Goal: Task Accomplishment & Management: Manage account settings

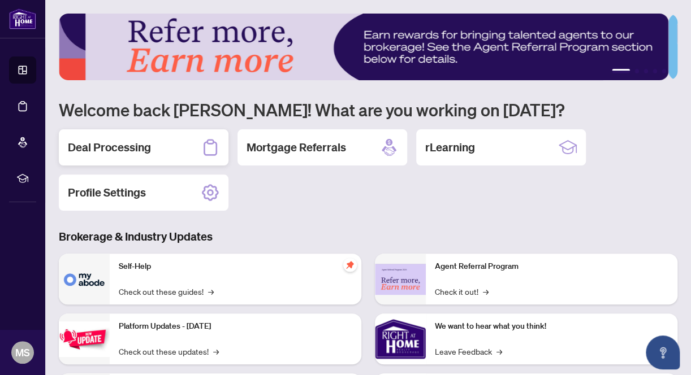
click at [96, 144] on h2 "Deal Processing" at bounding box center [109, 148] width 83 height 16
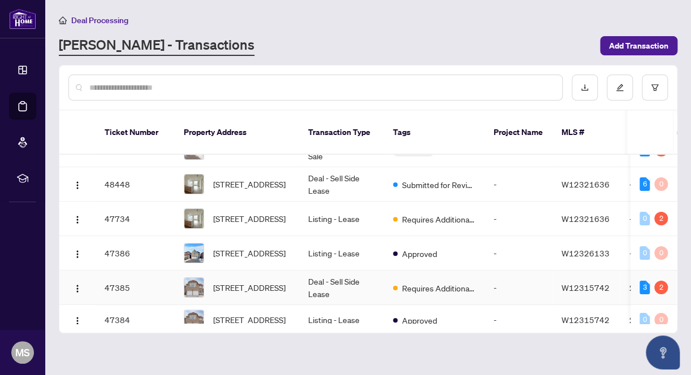
scroll to position [113, 0]
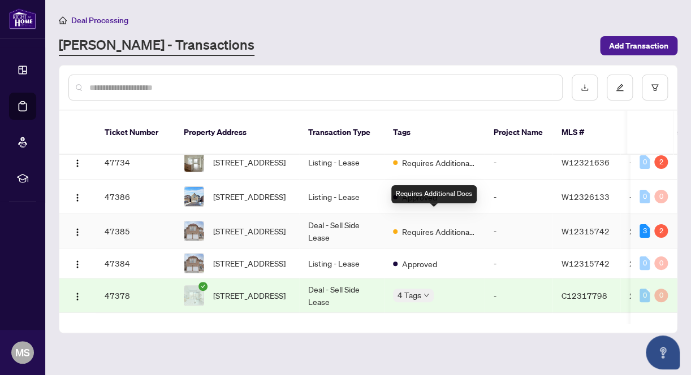
click at [398, 224] on div "Requires Additional Docs" at bounding box center [434, 231] width 83 height 14
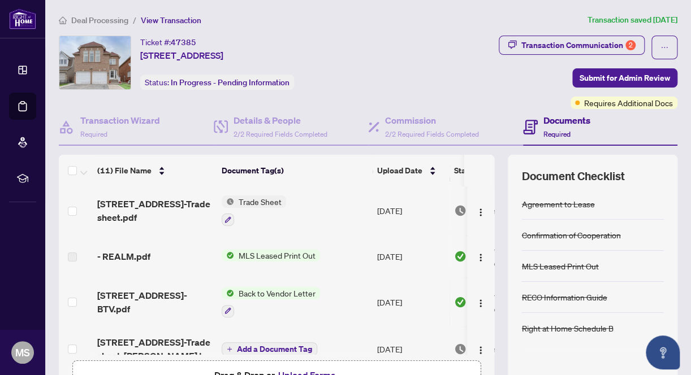
click at [260, 201] on span "Trade Sheet" at bounding box center [260, 202] width 52 height 12
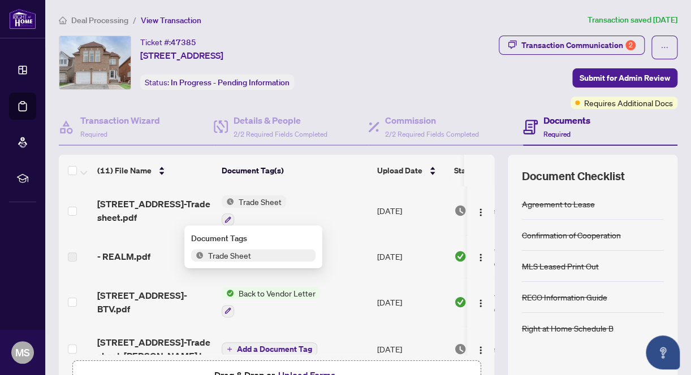
click at [237, 258] on span "Trade Sheet" at bounding box center [229, 255] width 52 height 12
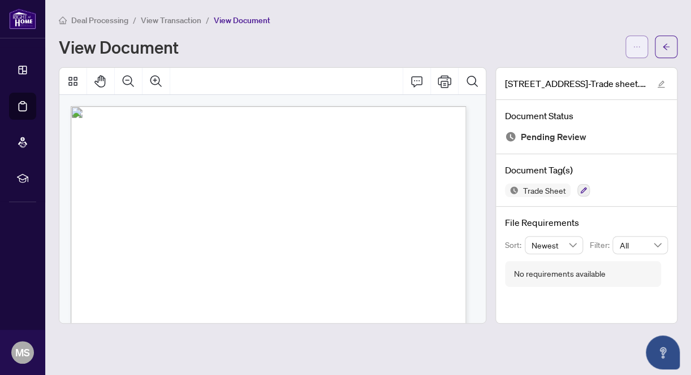
click at [640, 47] on button "button" at bounding box center [636, 47] width 23 height 23
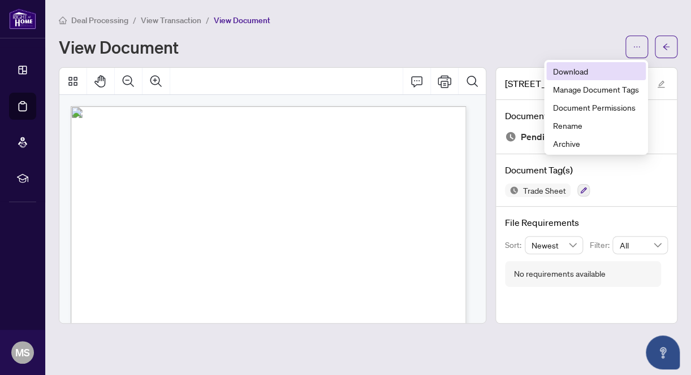
click at [599, 71] on span "Download" at bounding box center [596, 71] width 86 height 12
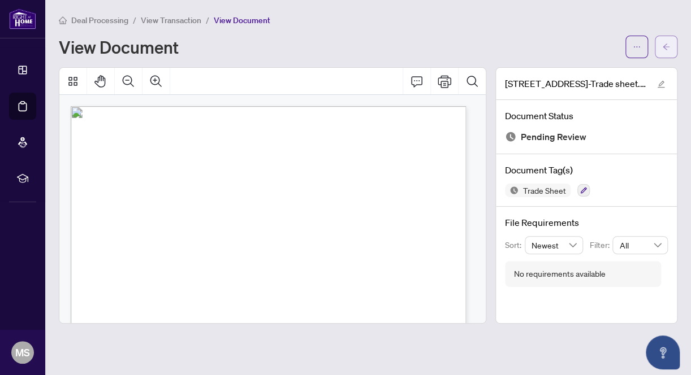
click at [659, 46] on button "button" at bounding box center [666, 47] width 23 height 23
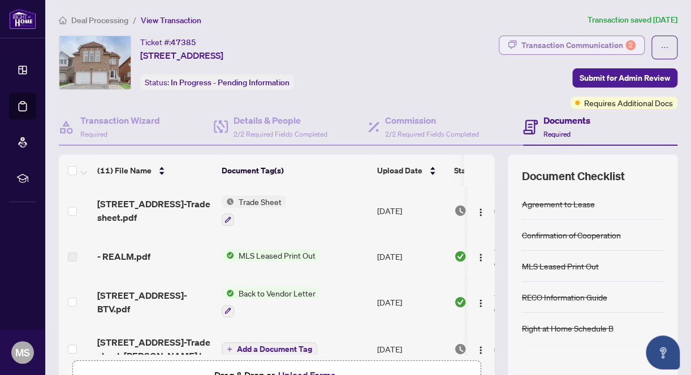
click at [551, 47] on div "Transaction Communication 2" at bounding box center [578, 45] width 114 height 18
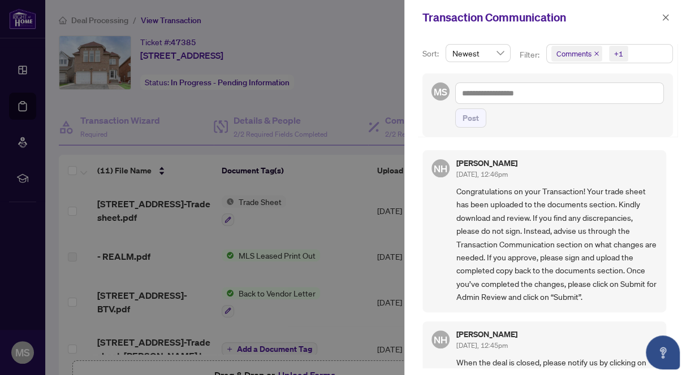
click at [384, 89] on div at bounding box center [345, 187] width 691 height 375
click at [663, 16] on icon "close" at bounding box center [666, 17] width 6 height 6
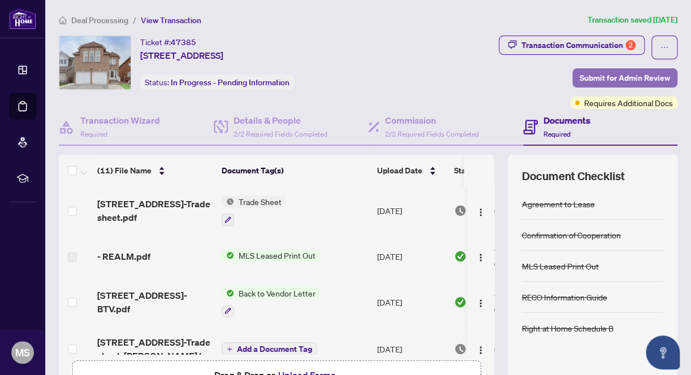
click at [599, 77] on span "Submit for Admin Review" at bounding box center [624, 78] width 90 height 18
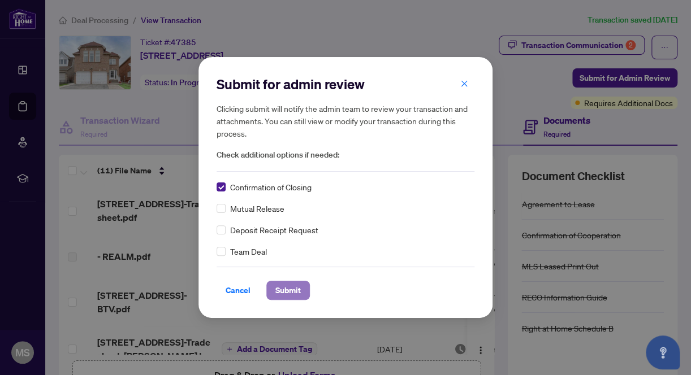
click at [284, 292] on span "Submit" at bounding box center [287, 291] width 25 height 18
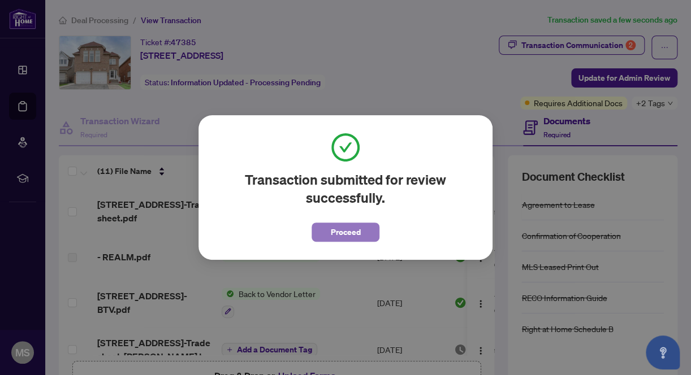
click at [332, 230] on span "Proceed" at bounding box center [346, 232] width 30 height 18
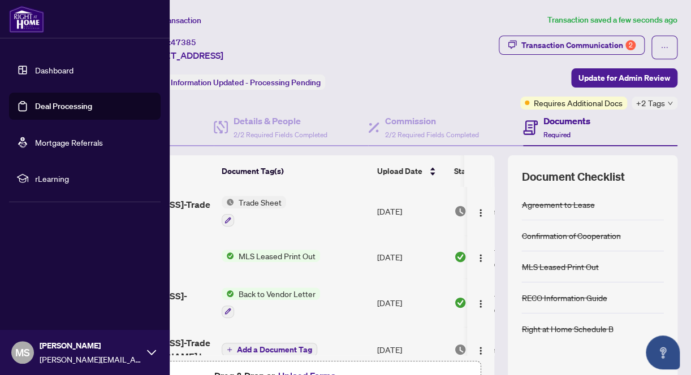
click at [38, 110] on link "Deal Processing" at bounding box center [63, 106] width 57 height 10
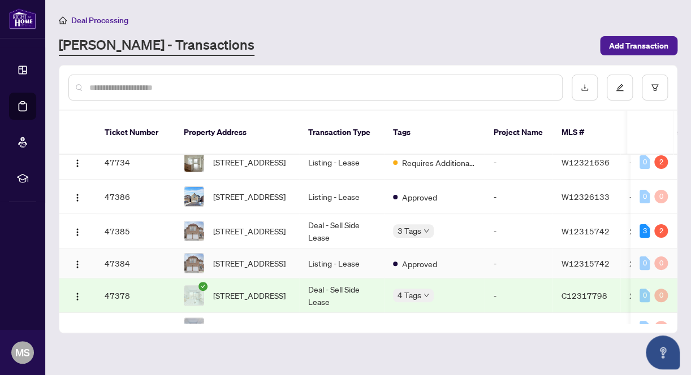
scroll to position [170, 0]
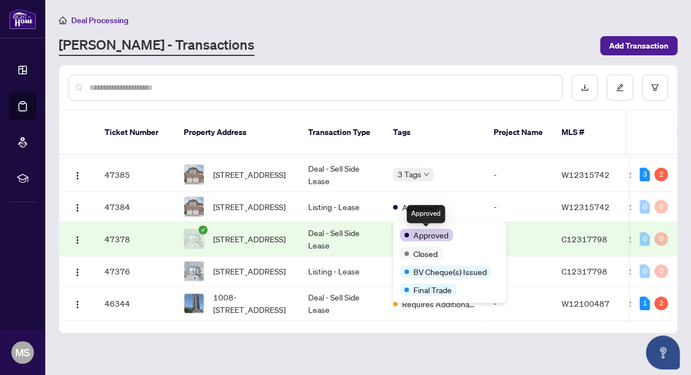
click at [409, 231] on div "Approved" at bounding box center [426, 235] width 53 height 12
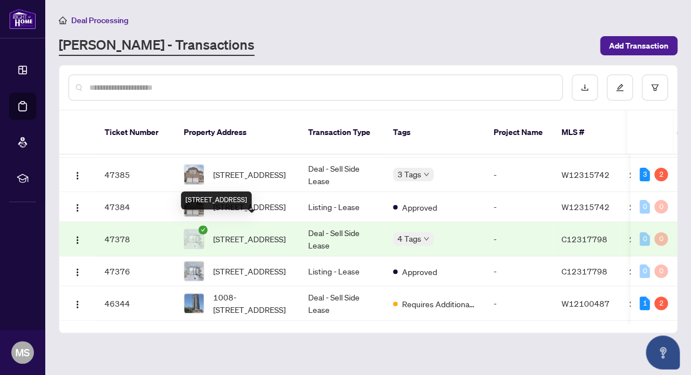
click at [254, 233] on span "[STREET_ADDRESS]" at bounding box center [249, 239] width 72 height 12
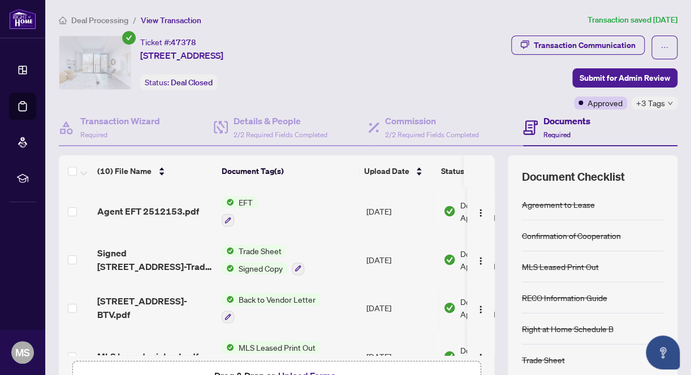
click at [244, 198] on span "EFT" at bounding box center [245, 202] width 23 height 12
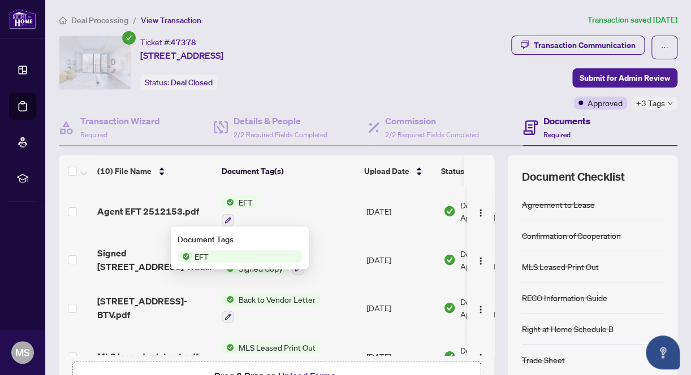
click at [201, 260] on span "EFT" at bounding box center [201, 256] width 23 height 12
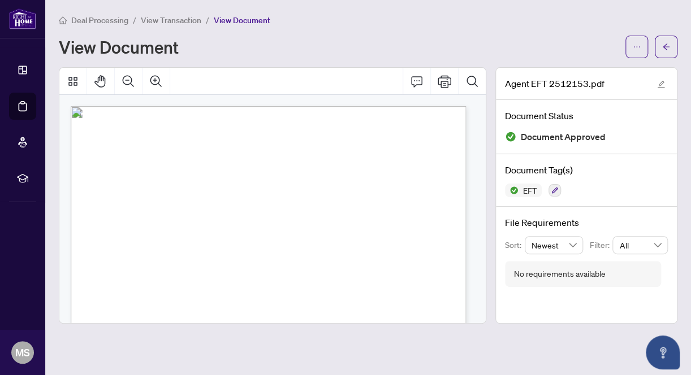
drag, startPoint x: 439, startPoint y: 151, endPoint x: 406, endPoint y: 153, distance: 32.8
drag, startPoint x: 406, startPoint y: 153, endPoint x: 405, endPoint y: 181, distance: 28.3
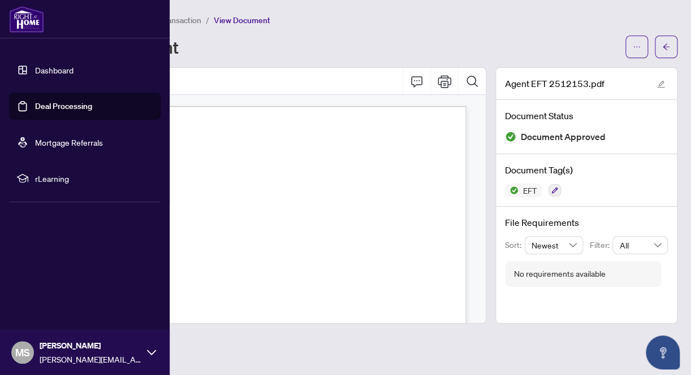
click at [47, 106] on link "Deal Processing" at bounding box center [63, 106] width 57 height 10
